Goal: Information Seeking & Learning: Learn about a topic

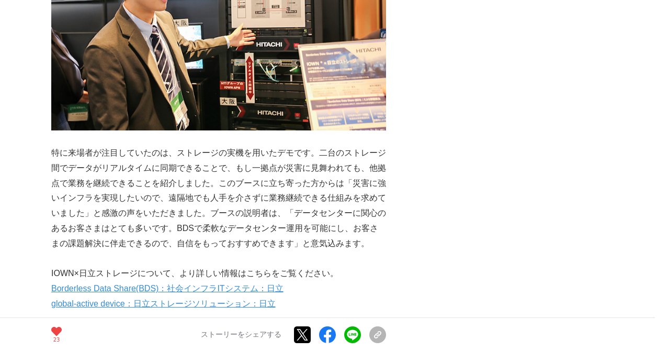
drag, startPoint x: 480, startPoint y: 173, endPoint x: 380, endPoint y: 186, distance: 100.7
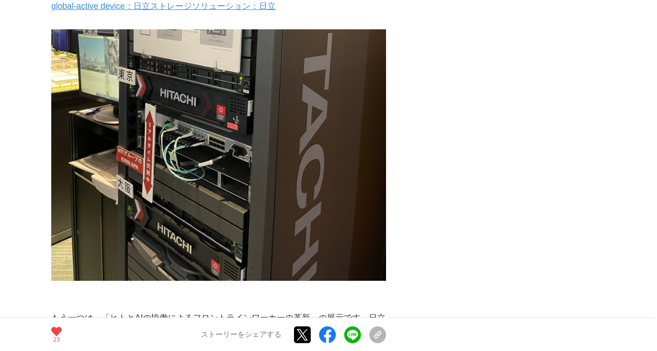
scroll to position [1203, 0]
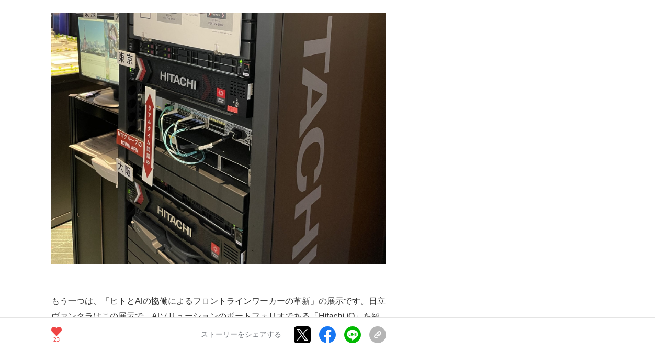
drag, startPoint x: 460, startPoint y: 128, endPoint x: 462, endPoint y: 121, distance: 7.3
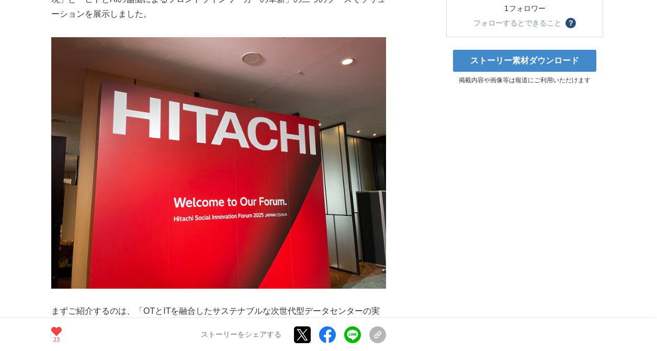
scroll to position [209, 0]
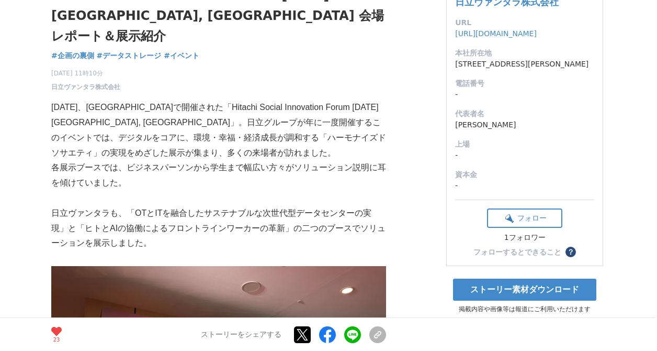
scroll to position [52, 0]
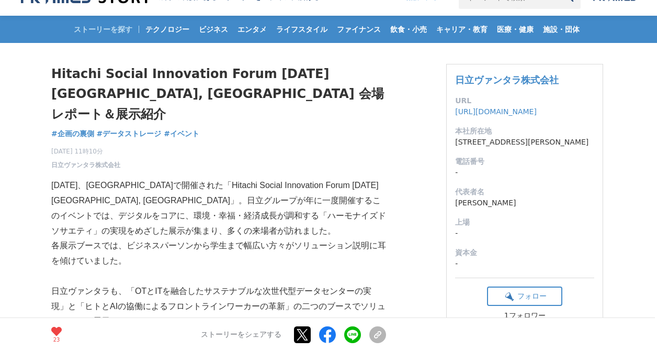
scroll to position [0, 0]
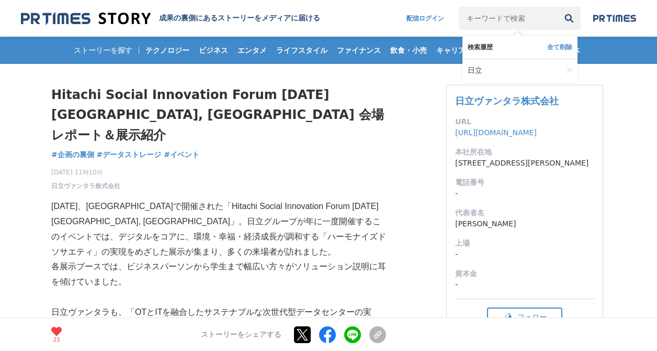
click at [508, 16] on input "キーワードで検索" at bounding box center [508, 18] width 99 height 23
click at [476, 80] on link "日立" at bounding box center [515, 70] width 95 height 23
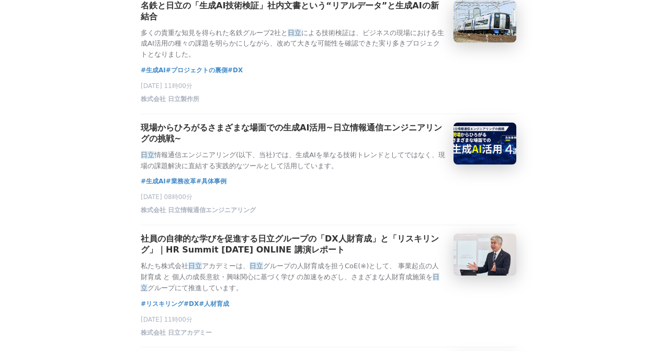
scroll to position [837, 0]
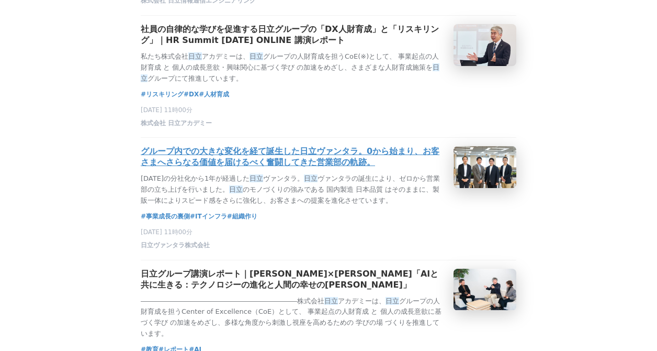
click at [301, 168] on h3 "グループ内での大きな変化を経て誕生した日立ヴァンタラ。0から始まり、お客さまへさらなる価値を届けるべく奮闘してきた営業部の軌跡。" at bounding box center [293, 157] width 304 height 22
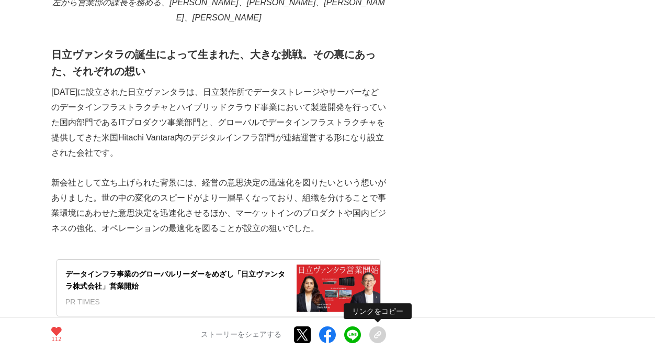
scroll to position [523, 0]
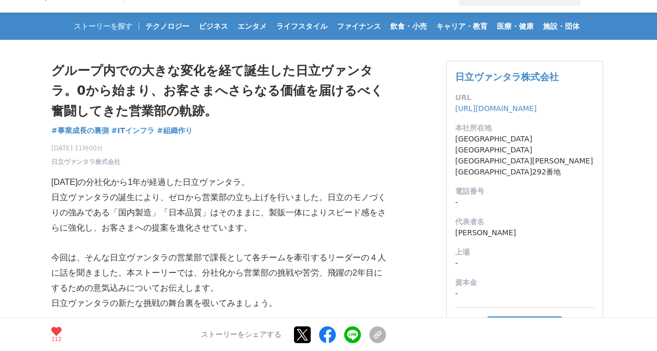
scroll to position [0, 0]
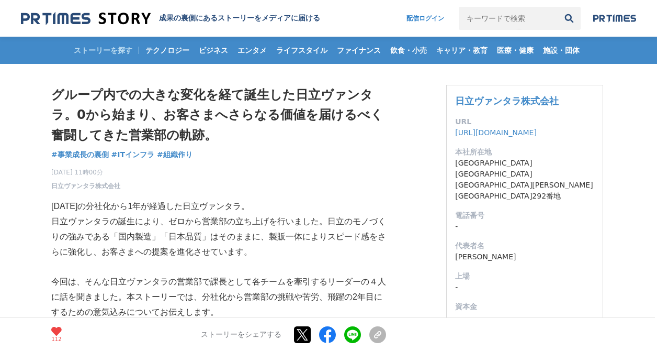
click at [357, 10] on header "成果の裏側にあるストーリーをメディアに届ける 配信ログイン 検索履歴 全て削除" at bounding box center [328, 18] width 657 height 37
click at [615, 17] on img at bounding box center [614, 18] width 43 height 8
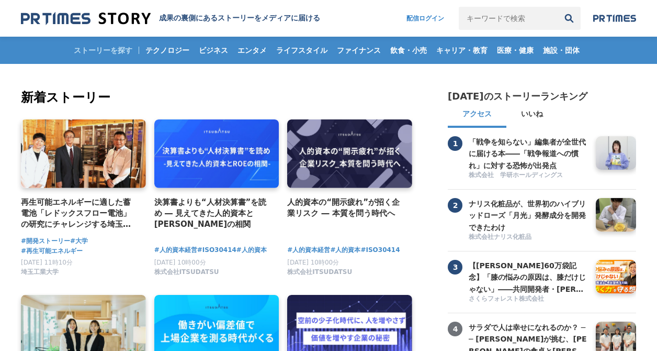
click at [541, 139] on article "1 「戦争を知らない」編集者が全世代に届ける本――「戦争報道への慣れ」に対する恐怖が出発点 株式会社　学研ホールディングス" at bounding box center [542, 159] width 188 height 62
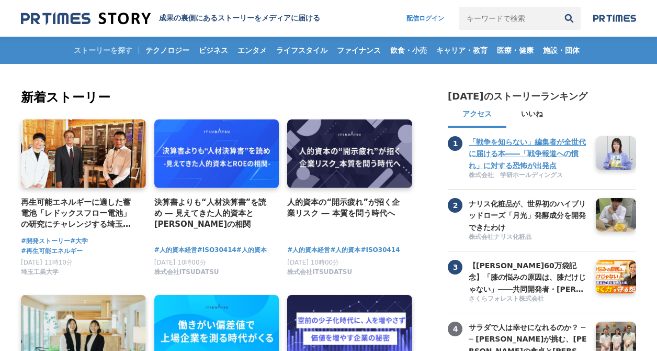
click at [538, 144] on h3 "「戦争を知らない」編集者が全世代に届ける本――「戦争報道への慣れ」に対する恐怖が出発点" at bounding box center [528, 153] width 119 height 35
click at [545, 166] on h3 "「戦争を知らない」編集者が全世代に届ける本――「戦争報道への慣れ」に対する恐怖が出発点" at bounding box center [528, 153] width 119 height 35
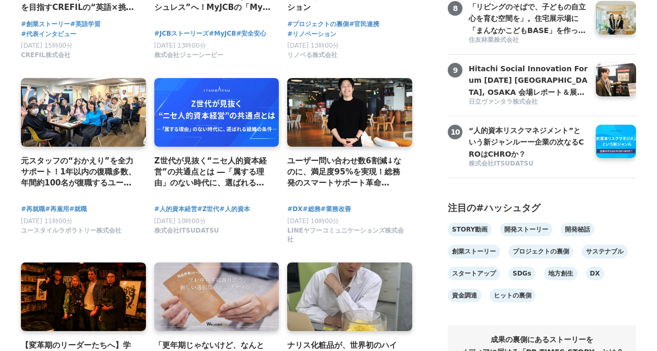
scroll to position [575, 0]
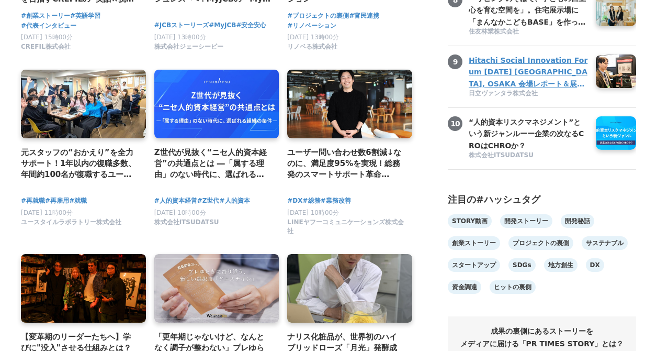
click at [533, 89] on h3 "Hitachi Social Innovation Forum [DATE] [GEOGRAPHIC_DATA], [GEOGRAPHIC_DATA] 会場レ…" at bounding box center [528, 71] width 119 height 35
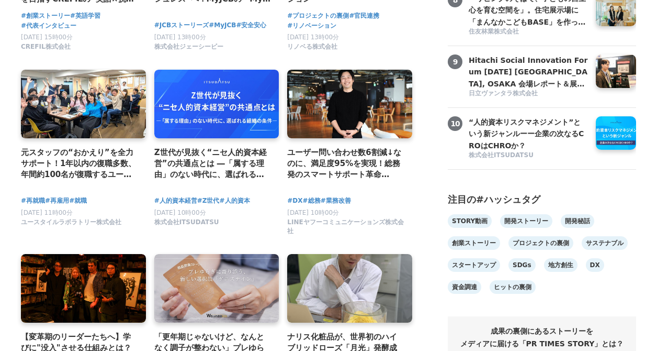
drag, startPoint x: 434, startPoint y: 189, endPoint x: 433, endPoint y: 183, distance: 6.9
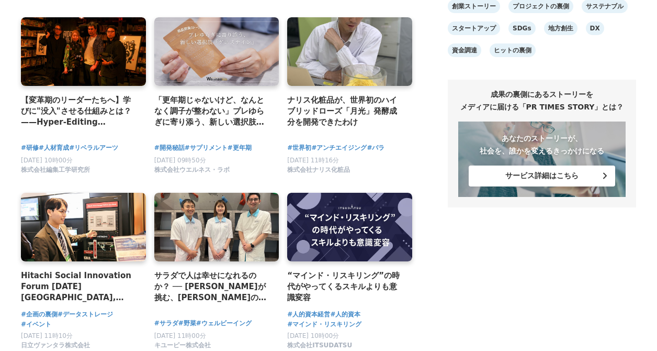
scroll to position [994, 0]
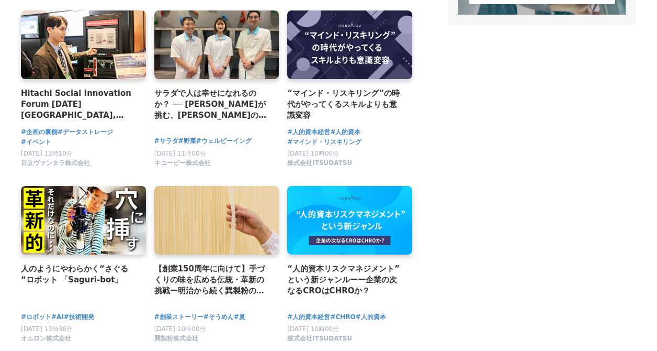
click at [472, 227] on aside "今日のストーリーランキング アクセス いいね 1 「戦争を知らない」編集者が全世代に届ける本――「戦争報道への慣れ」に対する恐怖が出発点 株式会社　学研ホール…" at bounding box center [542, 176] width 188 height 2161
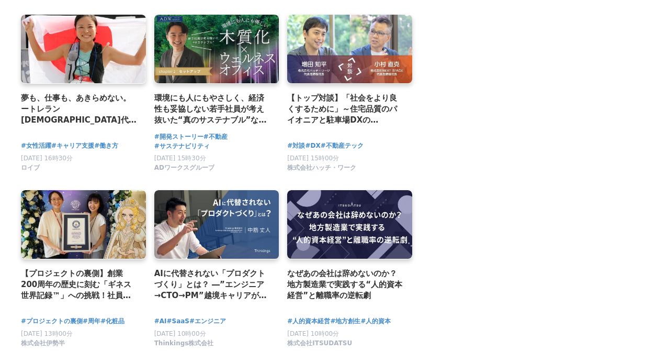
scroll to position [1936, 0]
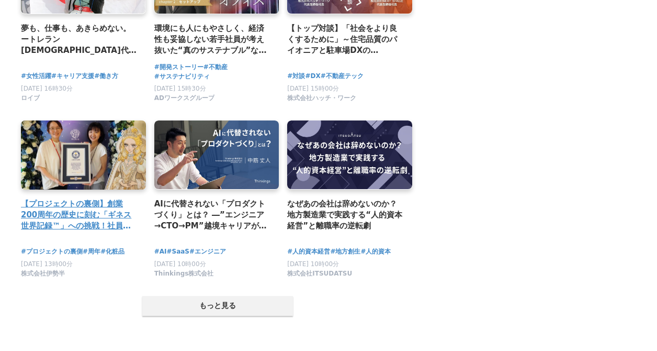
click at [60, 189] on link at bounding box center [83, 155] width 131 height 72
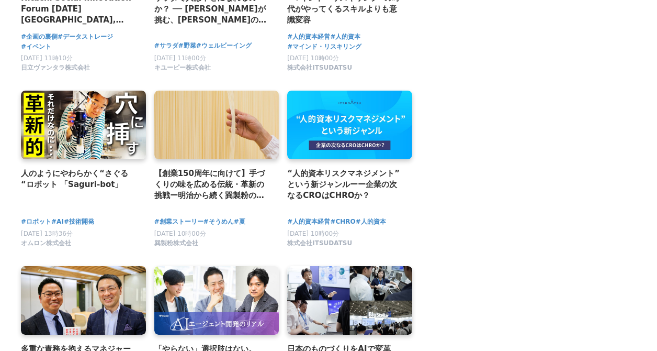
scroll to position [942, 0]
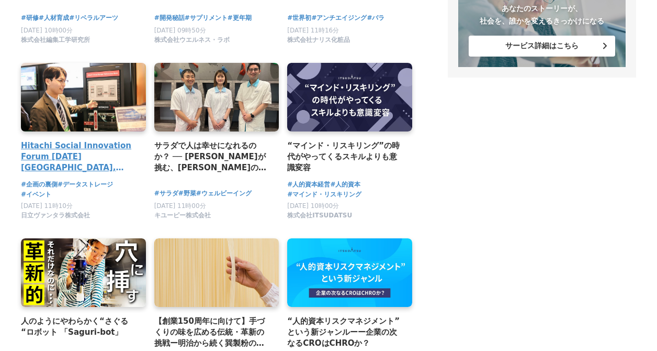
click at [55, 120] on link at bounding box center [83, 97] width 131 height 72
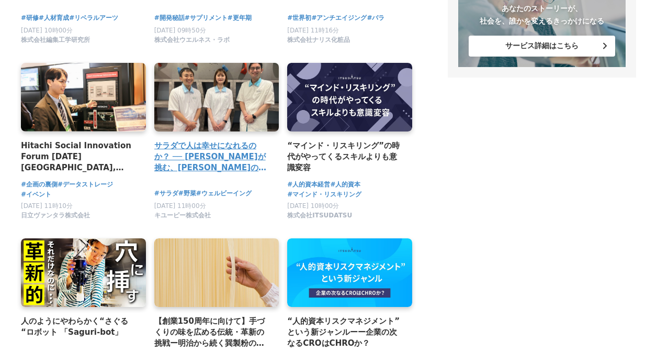
click at [220, 110] on link at bounding box center [216, 97] width 131 height 72
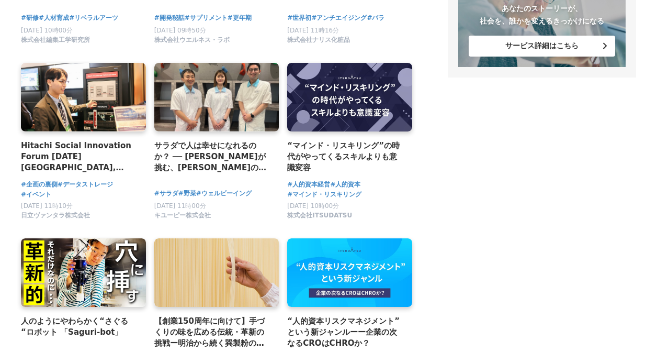
click at [517, 215] on aside "今日のストーリーランキング アクセス いいね 1 「戦争を知らない」編集者が全世代に届ける本――「戦争報道への慣れ」に対する恐怖が出発点 株式会社　学研ホール…" at bounding box center [542, 228] width 188 height 2161
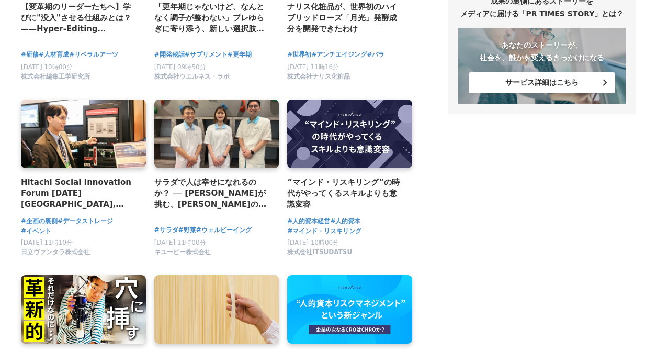
scroll to position [889, 0]
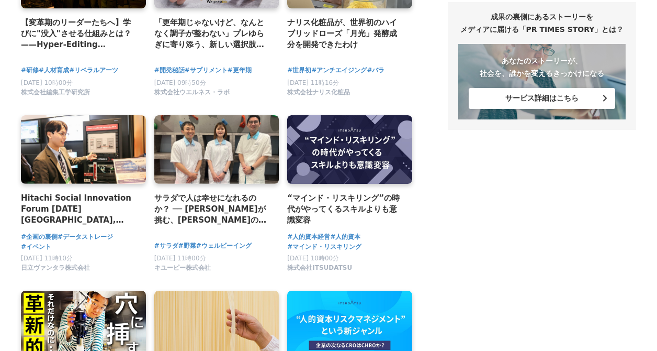
click at [464, 224] on aside "今日のストーリーランキング アクセス いいね 1 「戦争を知らない」編集者が全世代に届ける本――「戦争報道への慣れ」に対する恐怖が出発点 株式会社　学研ホール…" at bounding box center [542, 281] width 188 height 2161
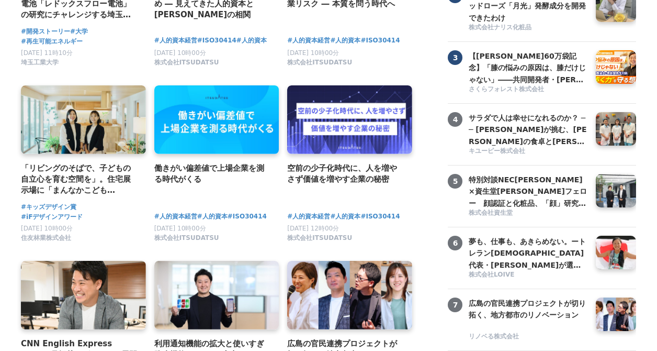
scroll to position [0, 0]
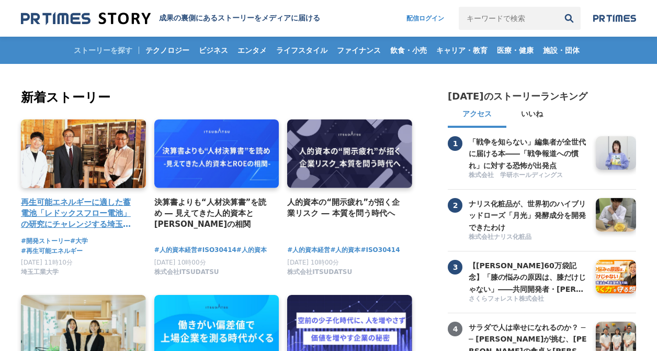
click at [71, 157] on link at bounding box center [83, 154] width 131 height 72
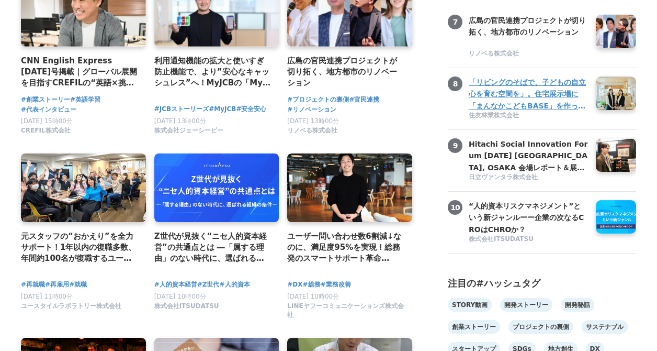
scroll to position [575, 0]
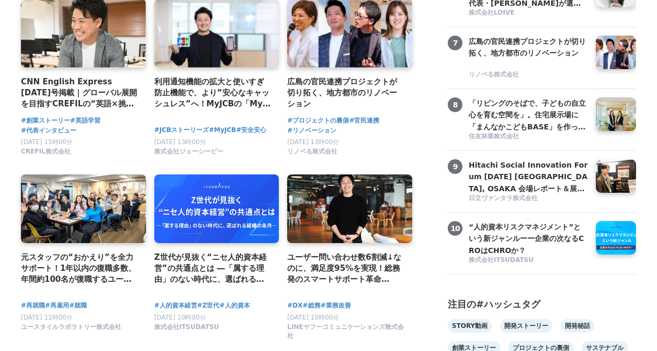
scroll to position [419, 0]
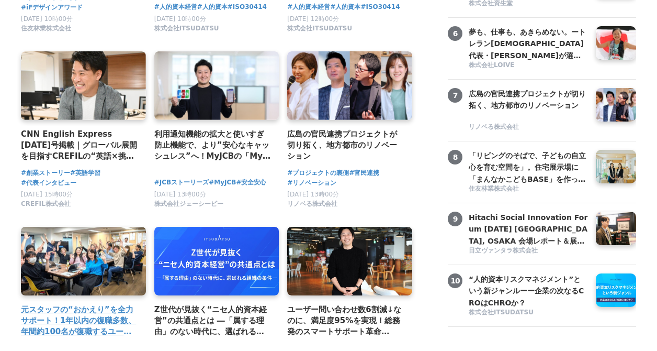
click at [104, 252] on link at bounding box center [83, 261] width 131 height 72
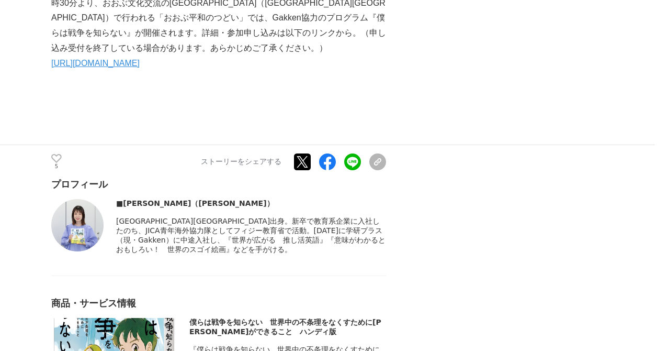
scroll to position [5232, 0]
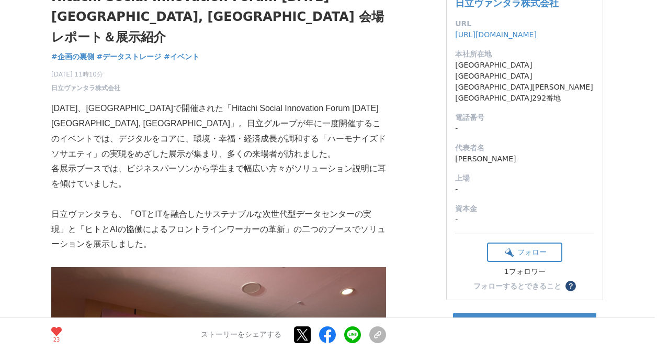
scroll to position [52, 0]
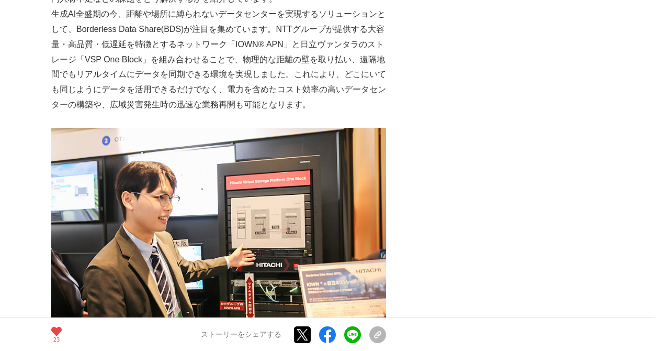
scroll to position [732, 0]
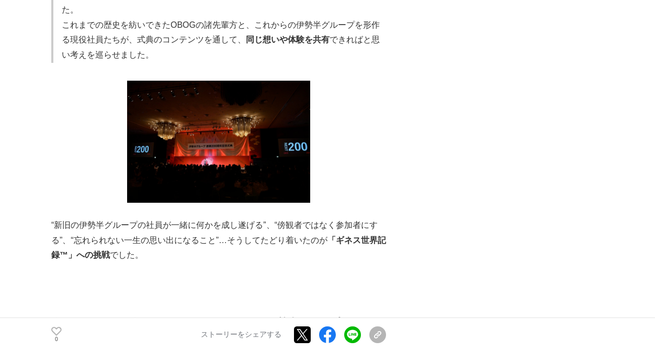
scroll to position [1413, 0]
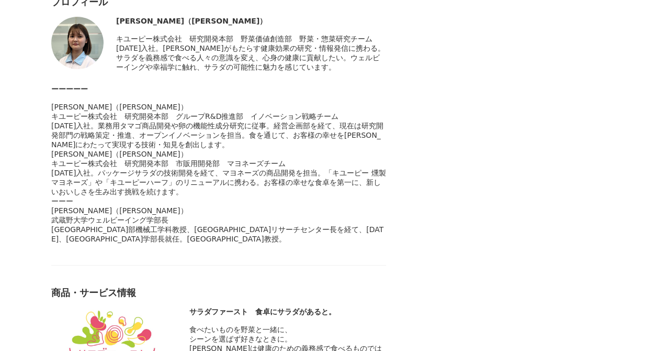
scroll to position [4656, 0]
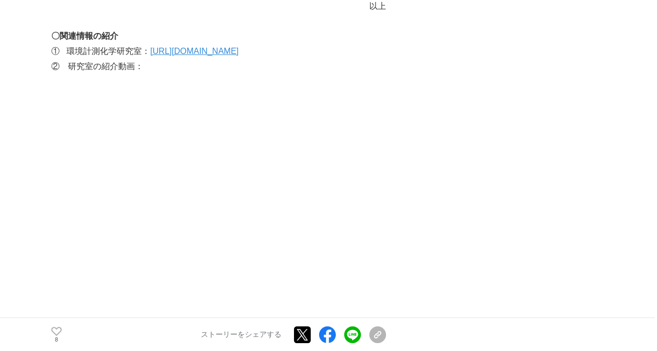
scroll to position [6121, 0]
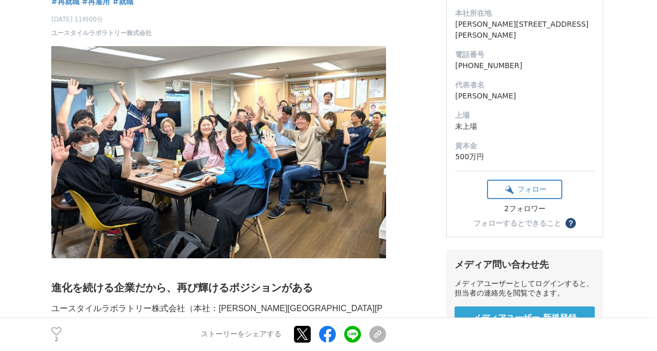
scroll to position [157, 0]
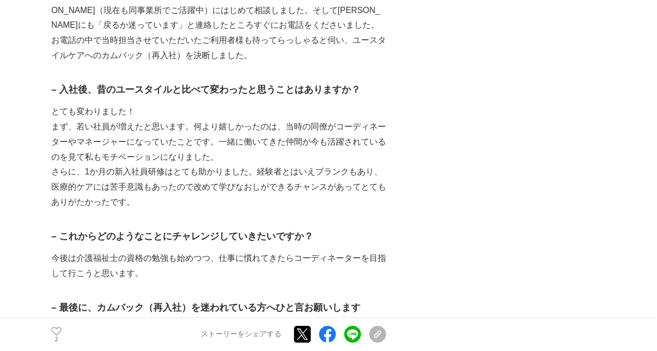
scroll to position [4709, 0]
